Goal: Communication & Community: Participate in discussion

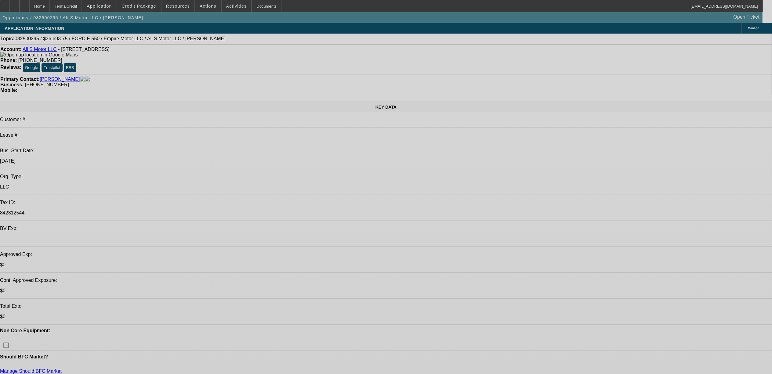
select select "0"
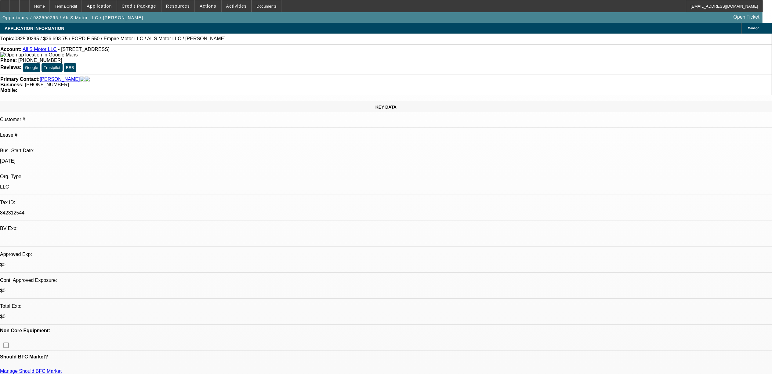
select select "0"
select select "1"
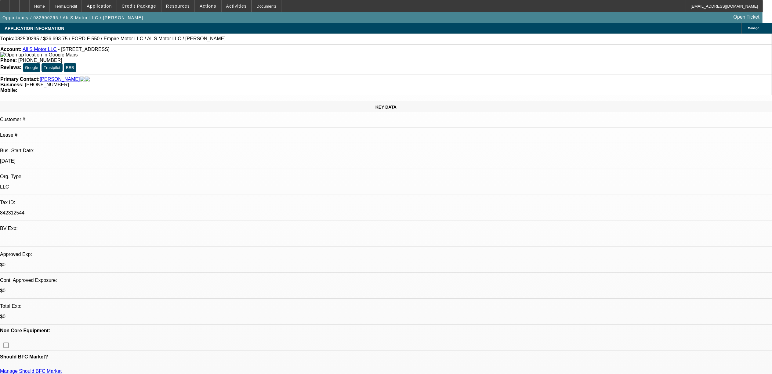
select select "2"
select select "6"
select select "1"
select select "2"
select select "6"
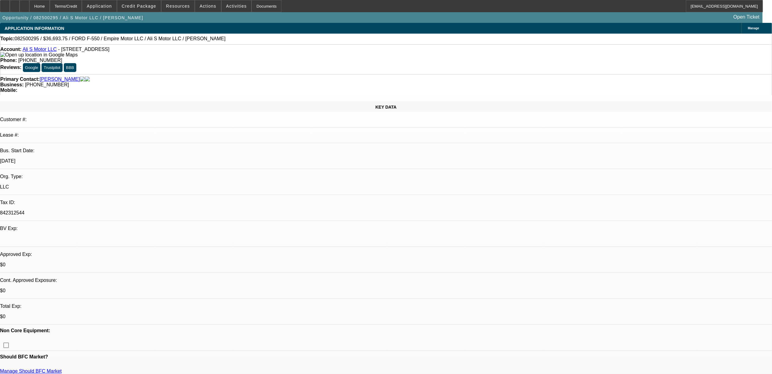
scroll to position [0, 0]
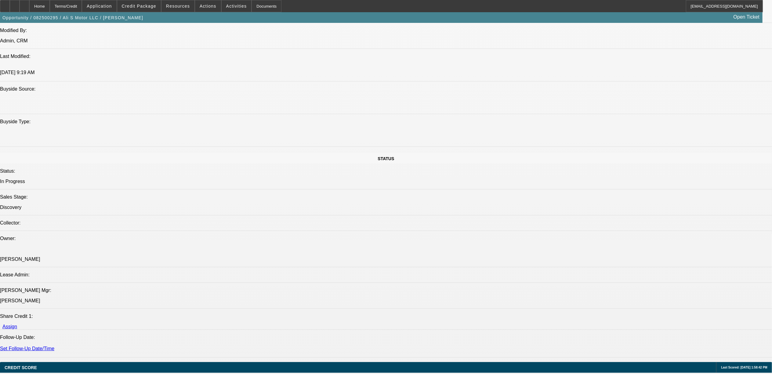
scroll to position [529, 0]
